Goal: Navigation & Orientation: Go to known website

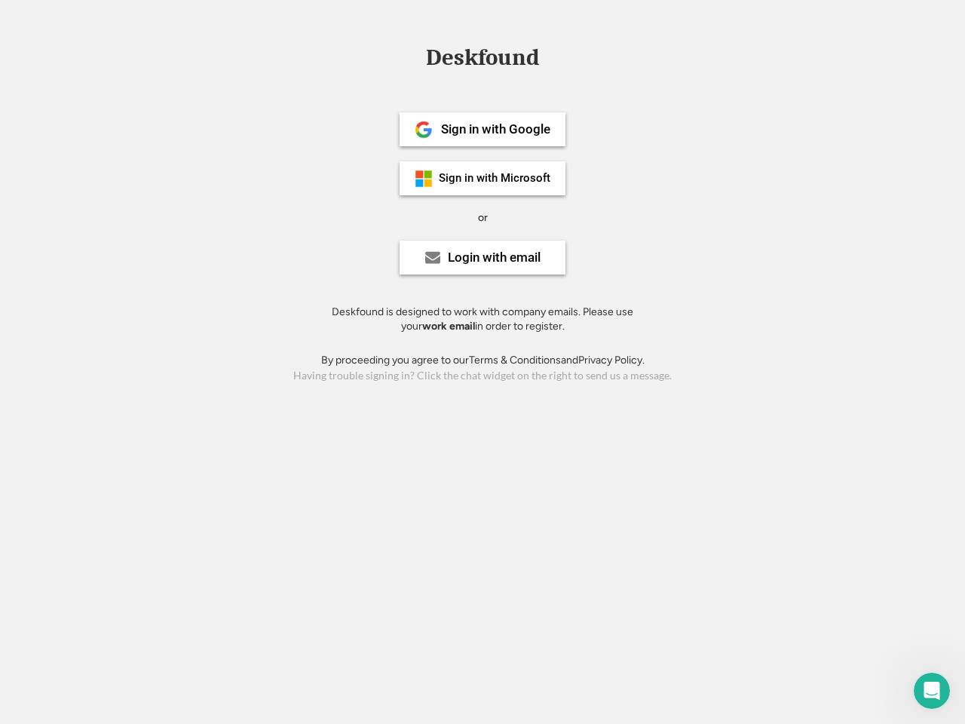
click at [482, 216] on div "or" at bounding box center [483, 217] width 10 height 15
click at [482, 60] on div "Deskfound" at bounding box center [482, 57] width 128 height 23
click at [412, 57] on div "Deskfound" at bounding box center [482, 60] width 965 height 29
click at [482, 60] on div "Deskfound" at bounding box center [482, 57] width 128 height 23
click at [482, 217] on div "or" at bounding box center [483, 217] width 10 height 15
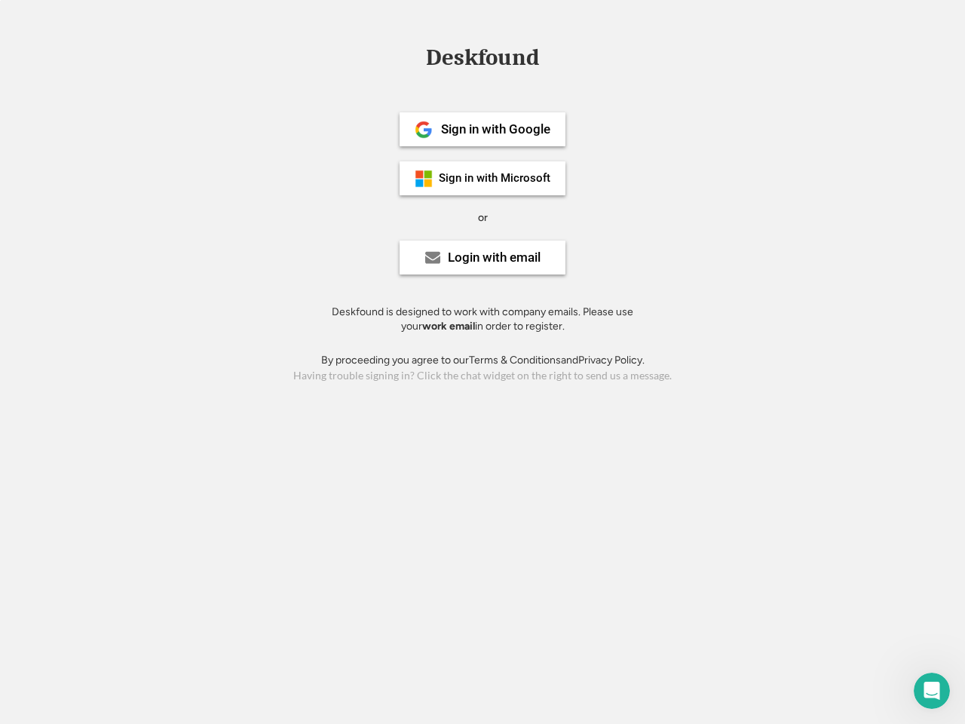
click at [482, 129] on div "Sign in with Google" at bounding box center [495, 129] width 109 height 13
click at [495, 129] on div "Sign in with Google" at bounding box center [495, 129] width 109 height 13
click at [424, 130] on img at bounding box center [424, 130] width 18 height 18
click at [482, 178] on div "Sign in with Microsoft" at bounding box center [495, 178] width 112 height 11
click at [495, 178] on div "Sign in with Microsoft" at bounding box center [495, 178] width 112 height 11
